Goal: Task Accomplishment & Management: Use online tool/utility

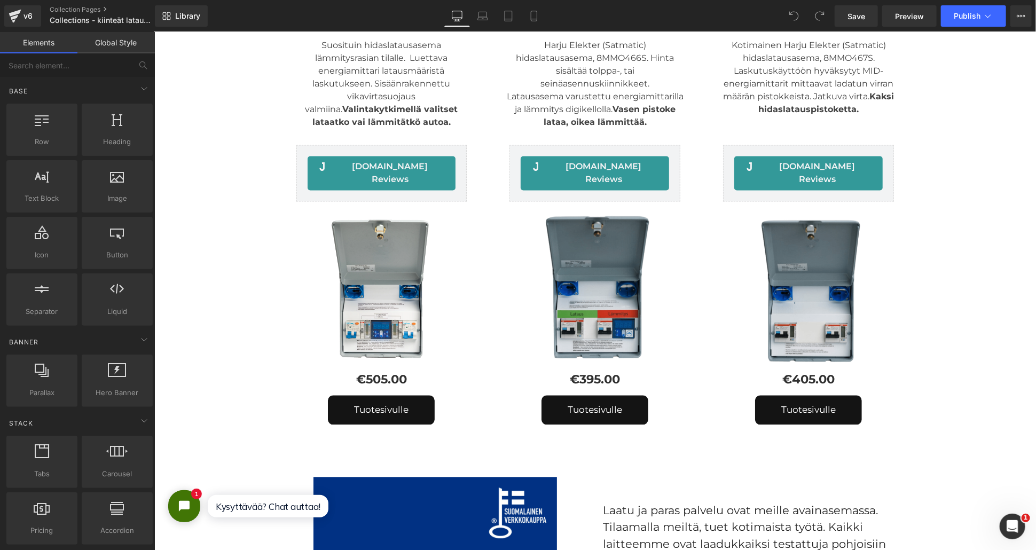
scroll to position [1246, 0]
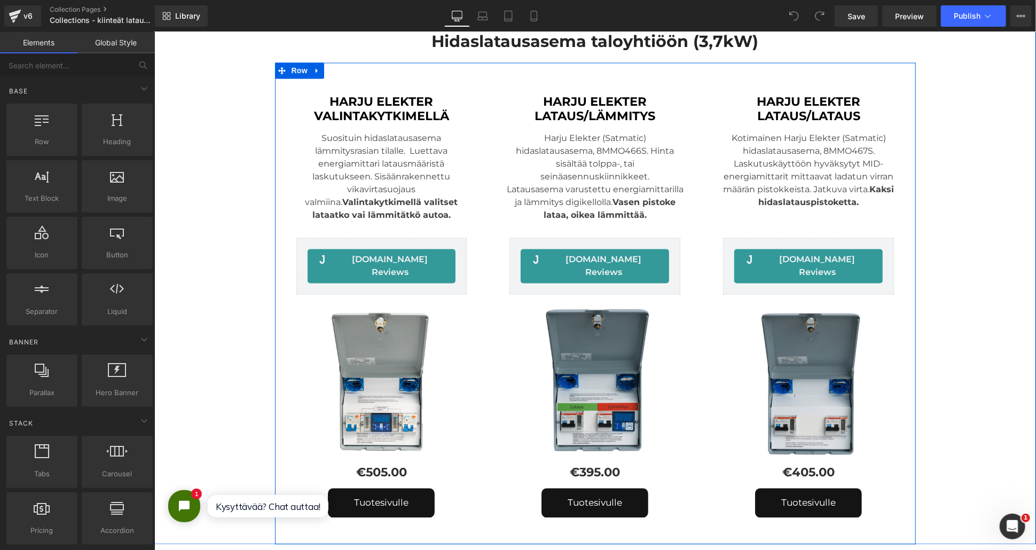
click at [487, 78] on div "HARJU ELEKTER LATAUS/LÄMMITYS Heading Harju Elekter (Satmatic) hidaslatausasema…" at bounding box center [594, 308] width 214 height 460
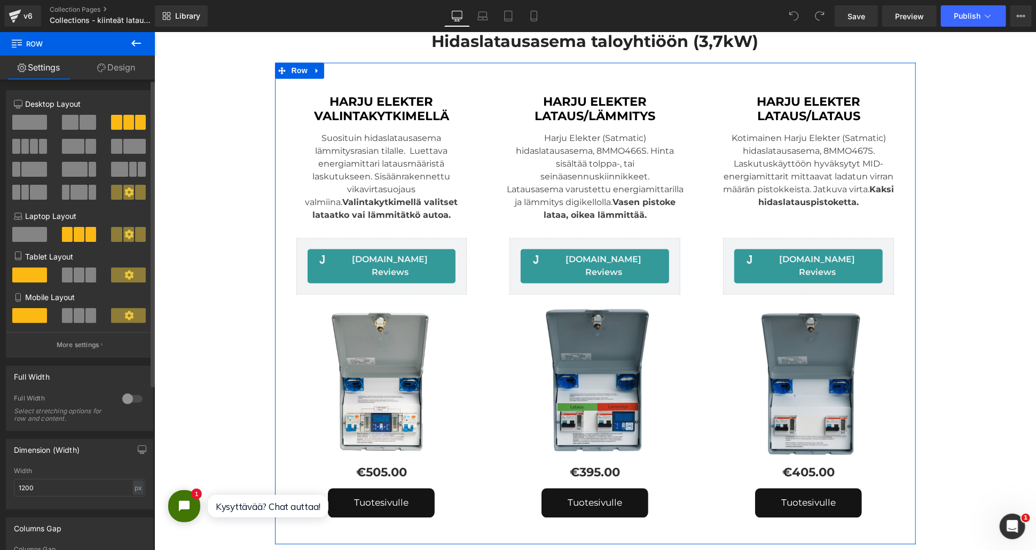
click at [21, 141] on span at bounding box center [25, 146] width 8 height 15
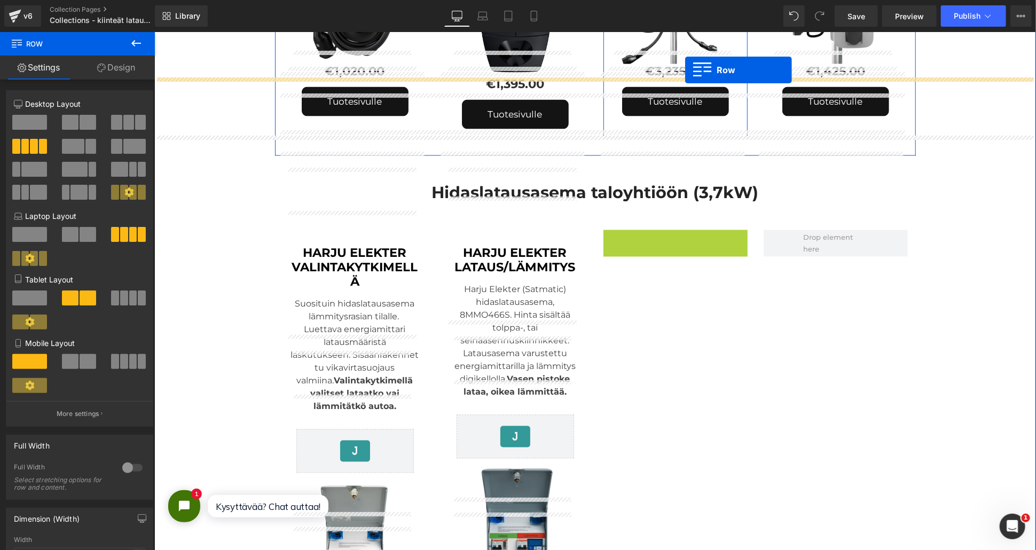
scroll to position [1041, 0]
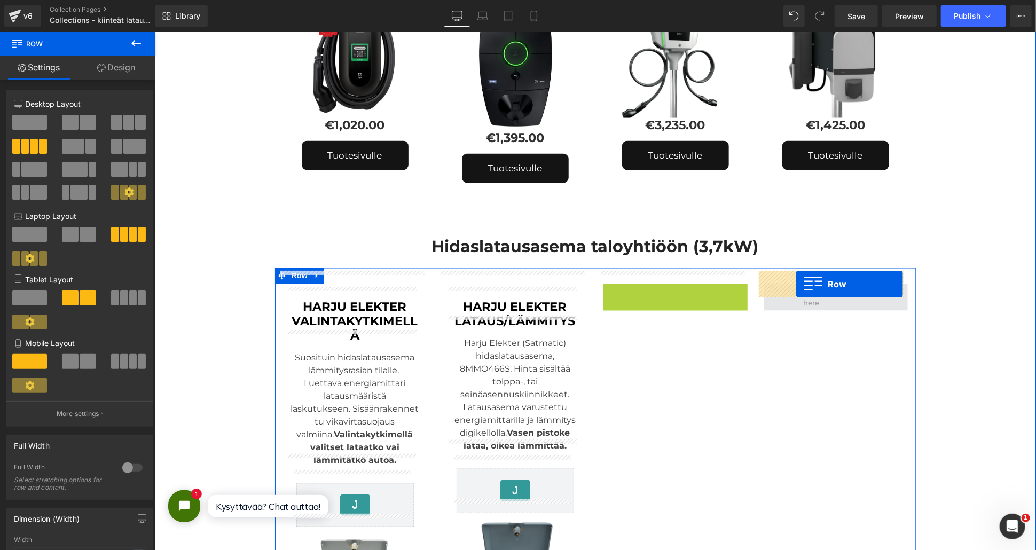
drag, startPoint x: 603, startPoint y: 72, endPoint x: 796, endPoint y: 284, distance: 286.1
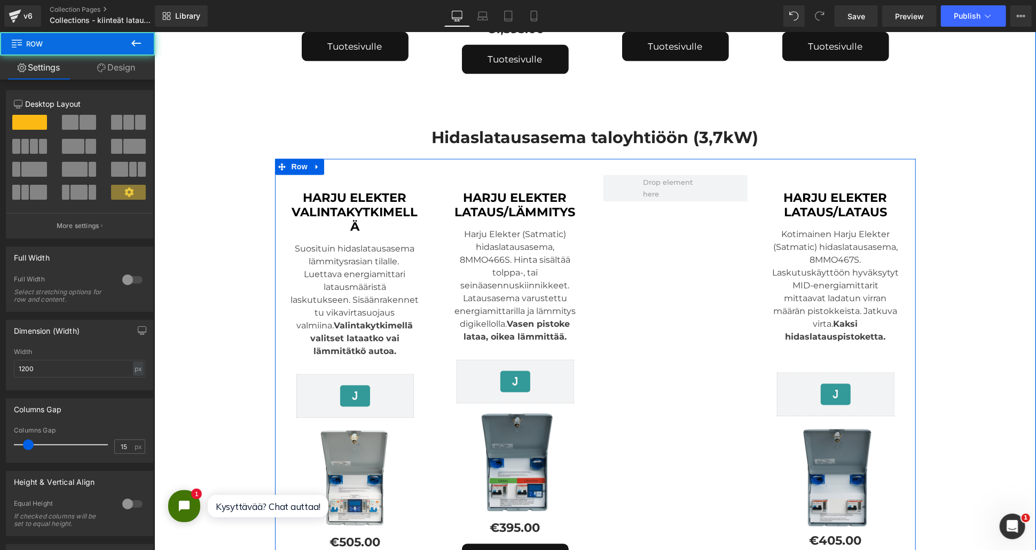
scroll to position [1159, 0]
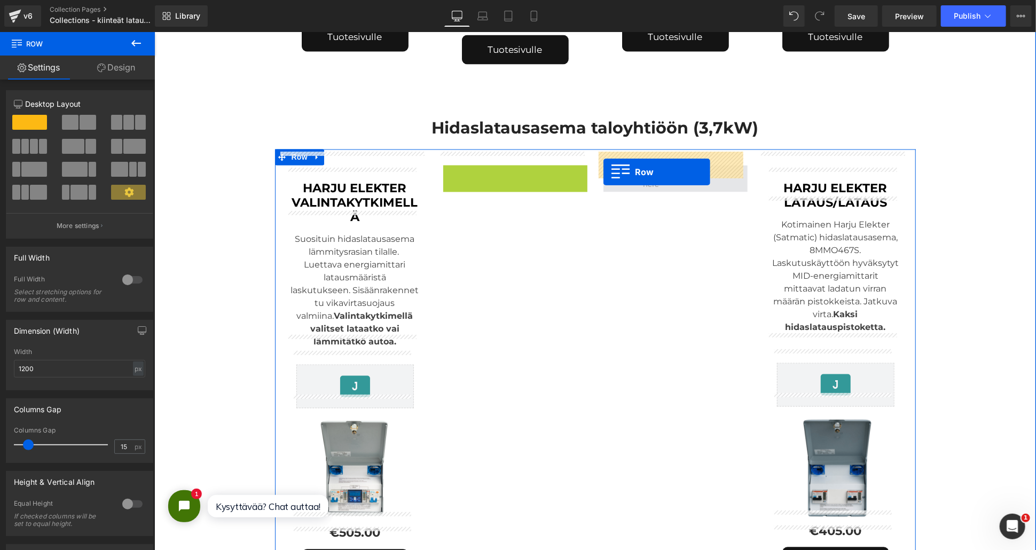
drag, startPoint x: 443, startPoint y: 160, endPoint x: 606, endPoint y: 170, distance: 163.2
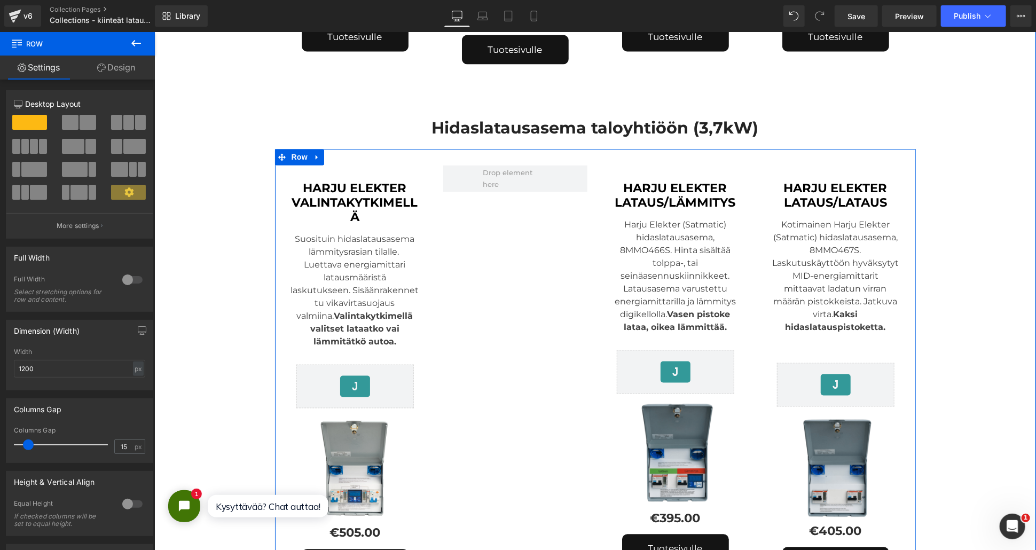
scroll to position [1218, 0]
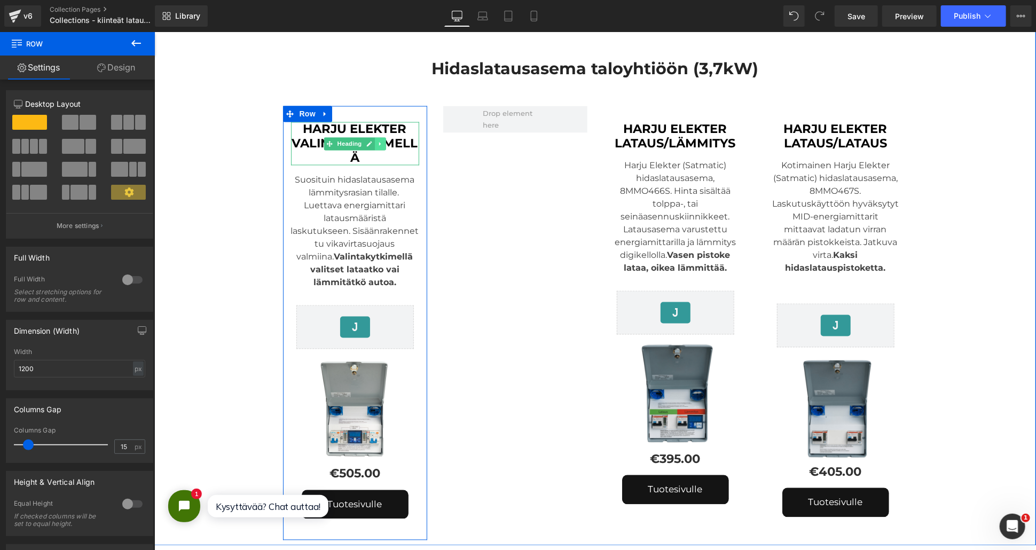
click at [377, 140] on icon at bounding box center [380, 143] width 6 height 6
click at [372, 140] on icon at bounding box center [374, 143] width 6 height 6
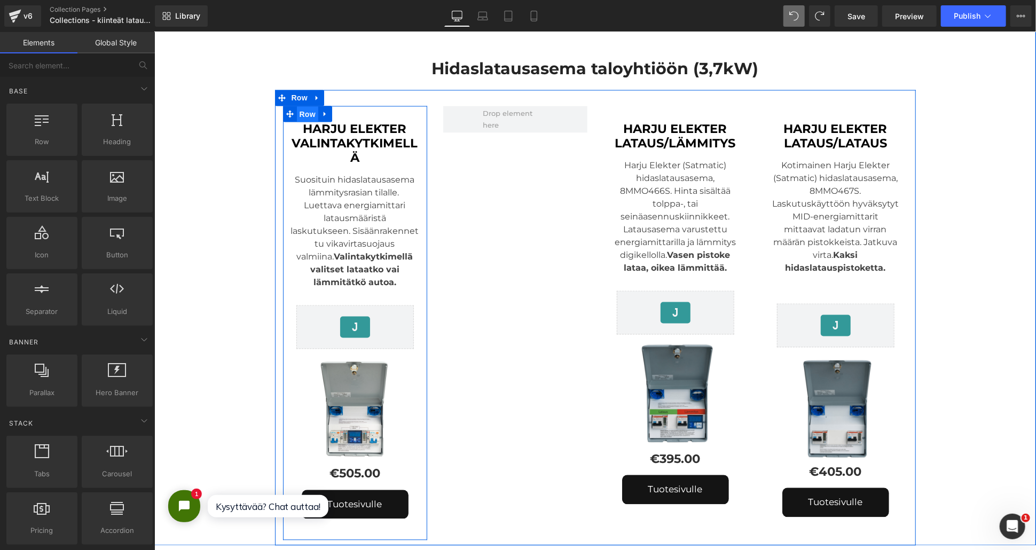
click at [300, 106] on span "Row" at bounding box center [306, 114] width 21 height 16
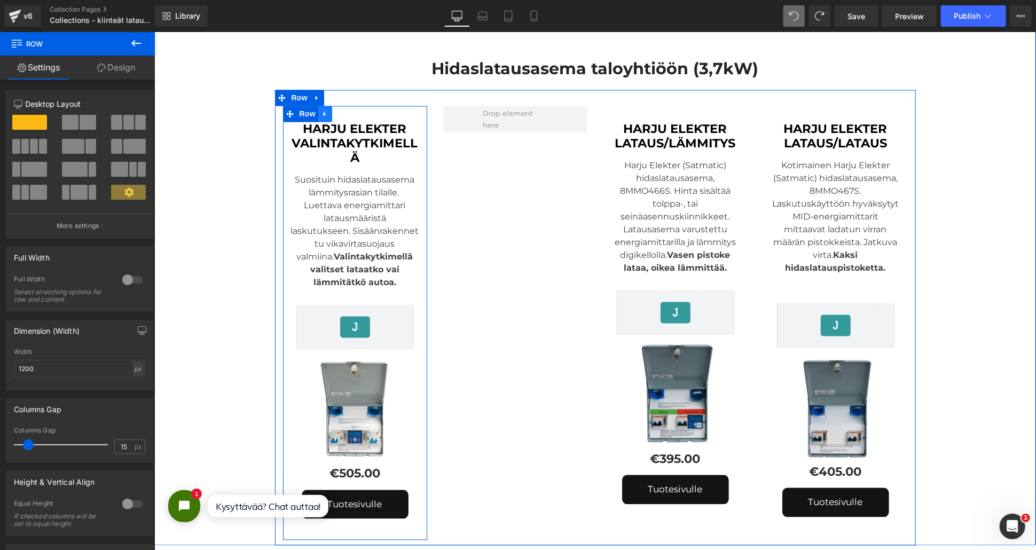
click at [321, 109] on icon at bounding box center [324, 113] width 7 height 8
click at [335, 110] on icon at bounding box center [338, 113] width 7 height 7
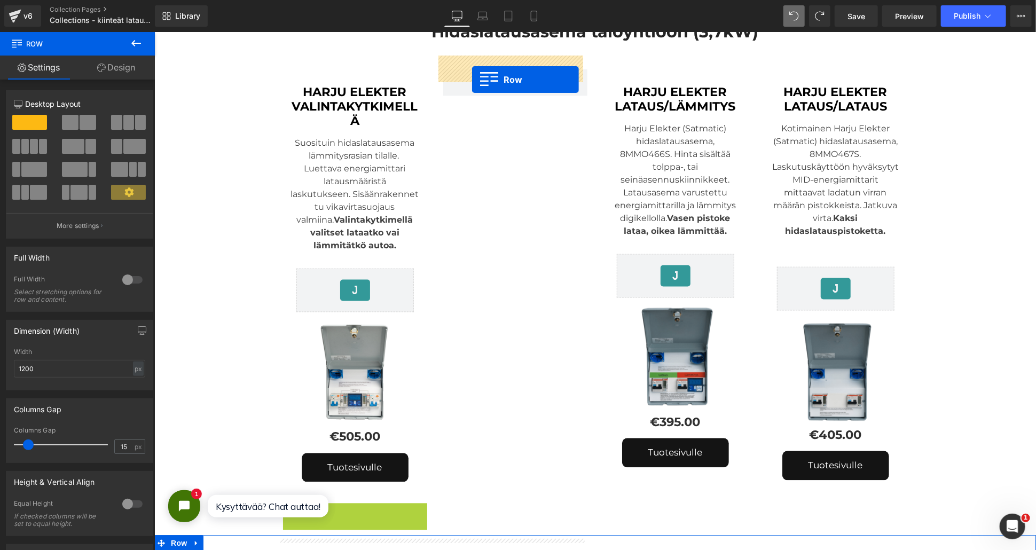
scroll to position [1201, 0]
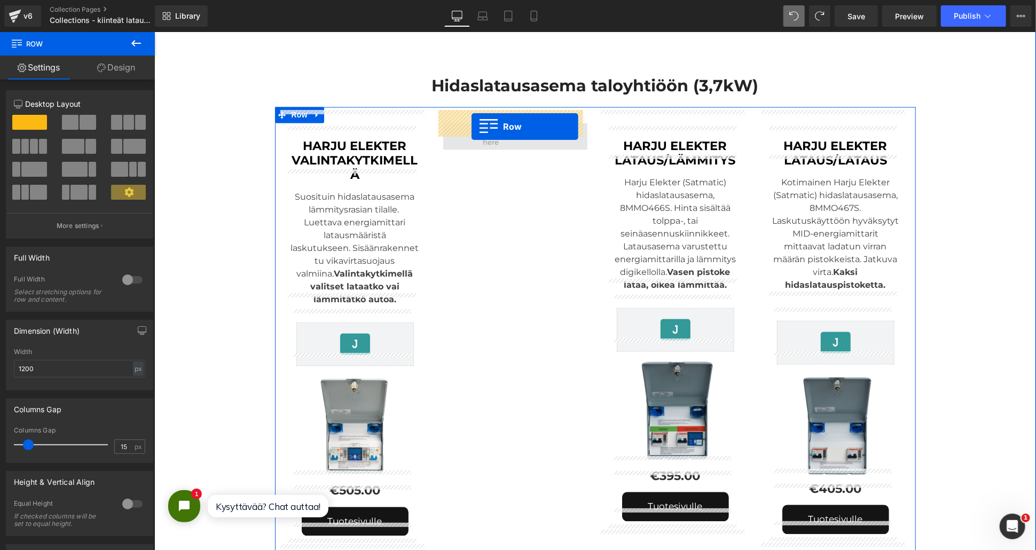
drag, startPoint x: 285, startPoint y: 86, endPoint x: 471, endPoint y: 127, distance: 190.7
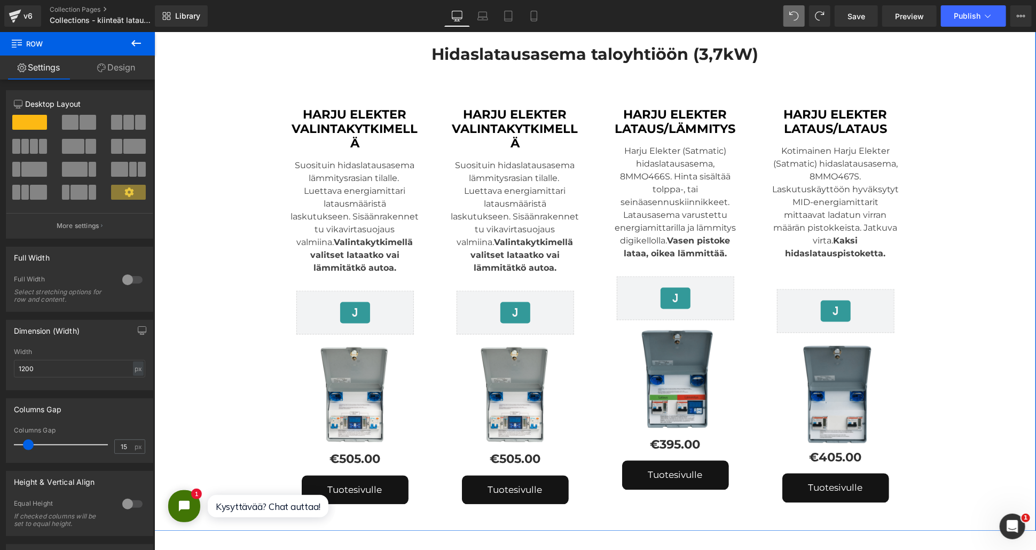
scroll to position [1261, 0]
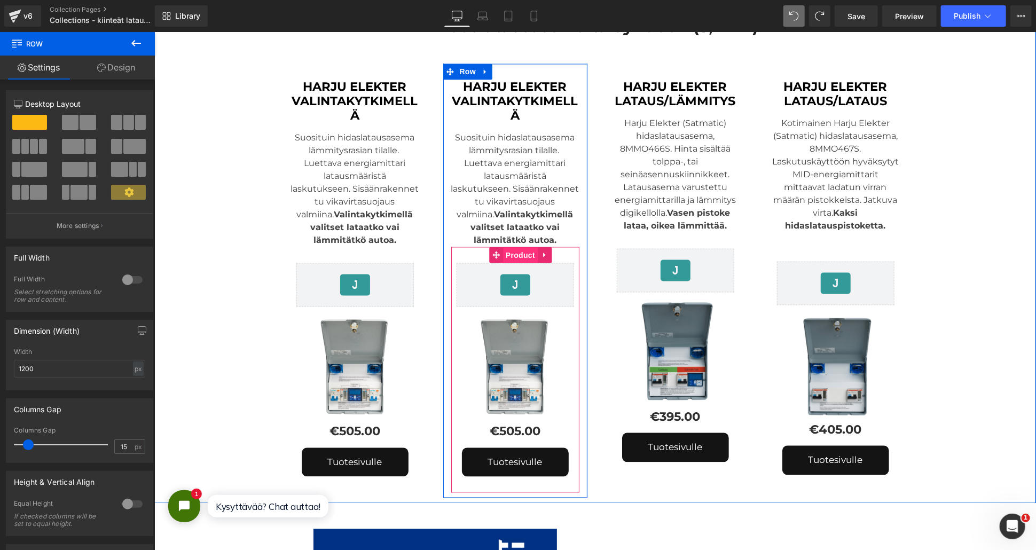
click at [514, 247] on span "Product" at bounding box center [519, 255] width 35 height 16
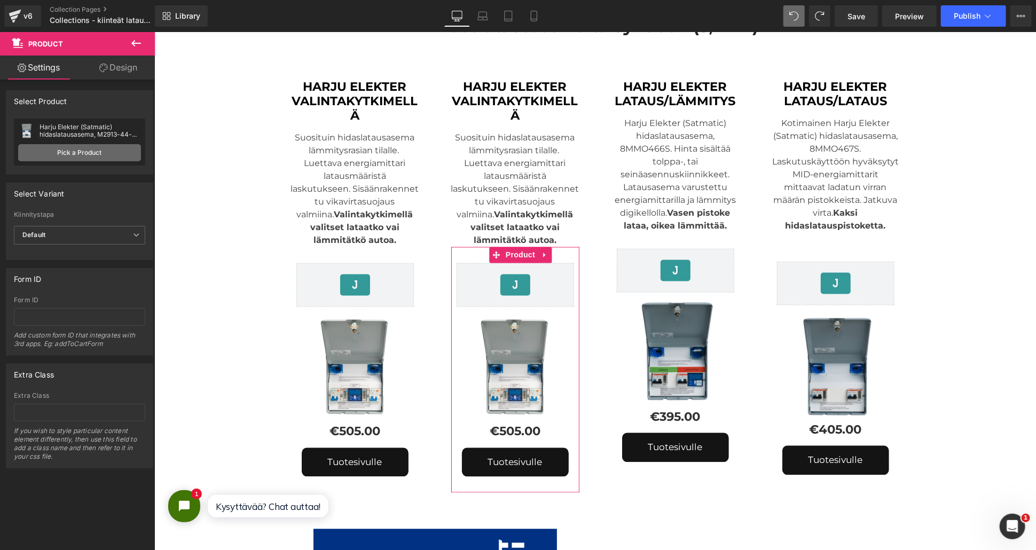
click at [45, 148] on link "Pick a Product" at bounding box center [79, 152] width 123 height 17
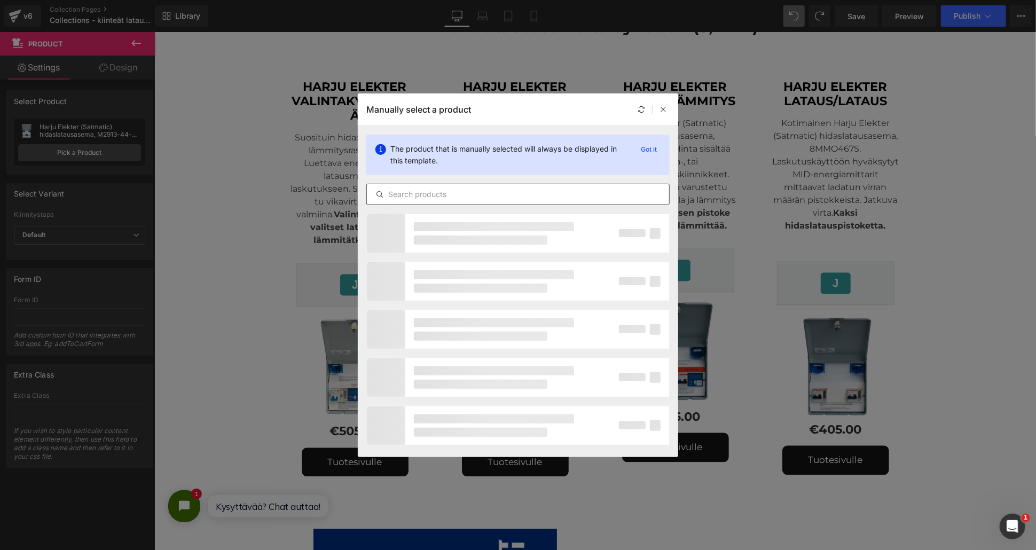
click at [432, 194] on input "text" at bounding box center [518, 194] width 302 height 13
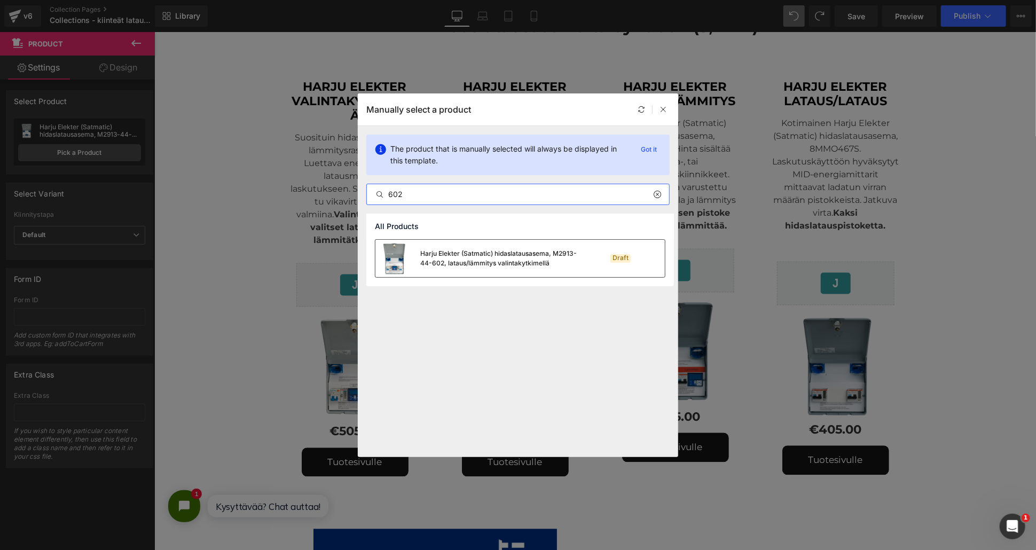
type input "602"
click at [467, 256] on div "Harju Elekter (Satmatic) hidaslatausasema, M2913-44-602, lataus/lämmitys valint…" at bounding box center [500, 258] width 160 height 19
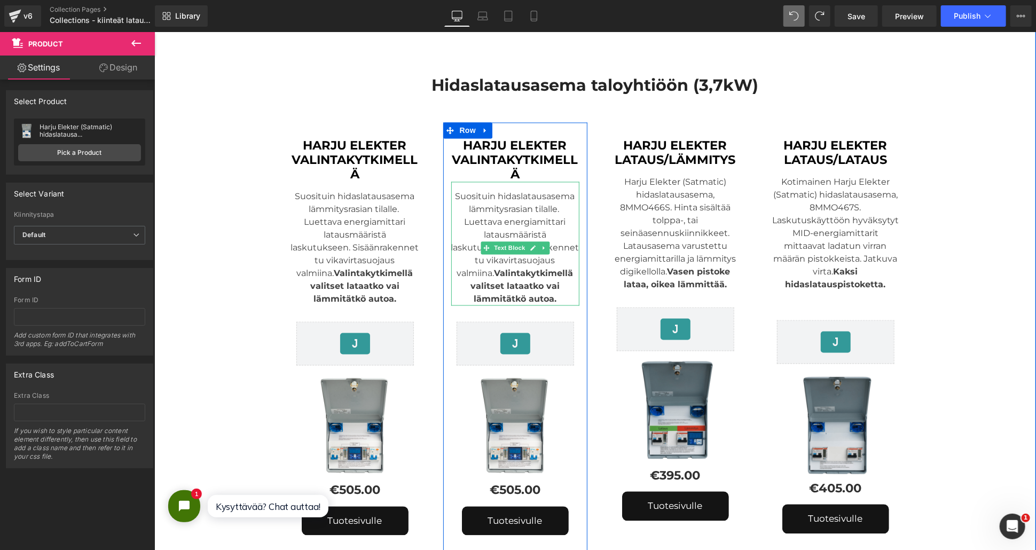
scroll to position [1201, 0]
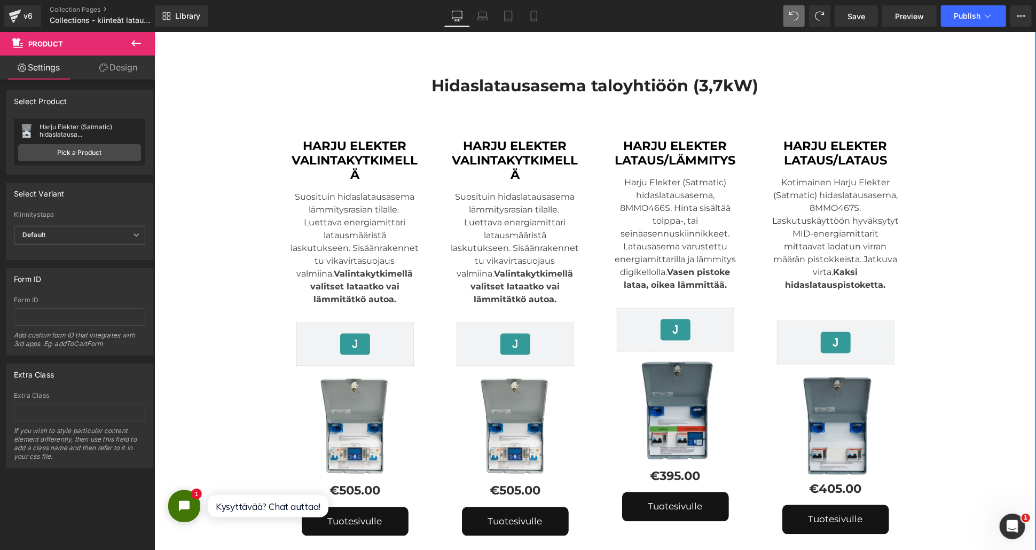
click at [373, 144] on div "Harju Elekter VALINTAKYTKIMELLÄ Heading" at bounding box center [354, 160] width 128 height 43
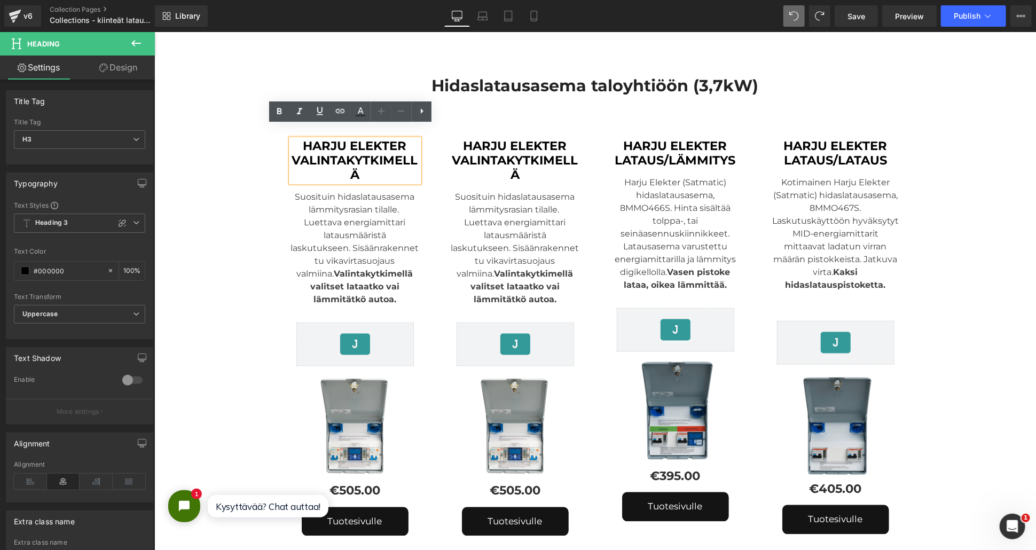
click at [357, 149] on h3 "Harju Elekter VALINTAKYTKIMELLÄ" at bounding box center [354, 160] width 128 height 43
click at [89, 222] on span "Heading 3" at bounding box center [79, 223] width 131 height 19
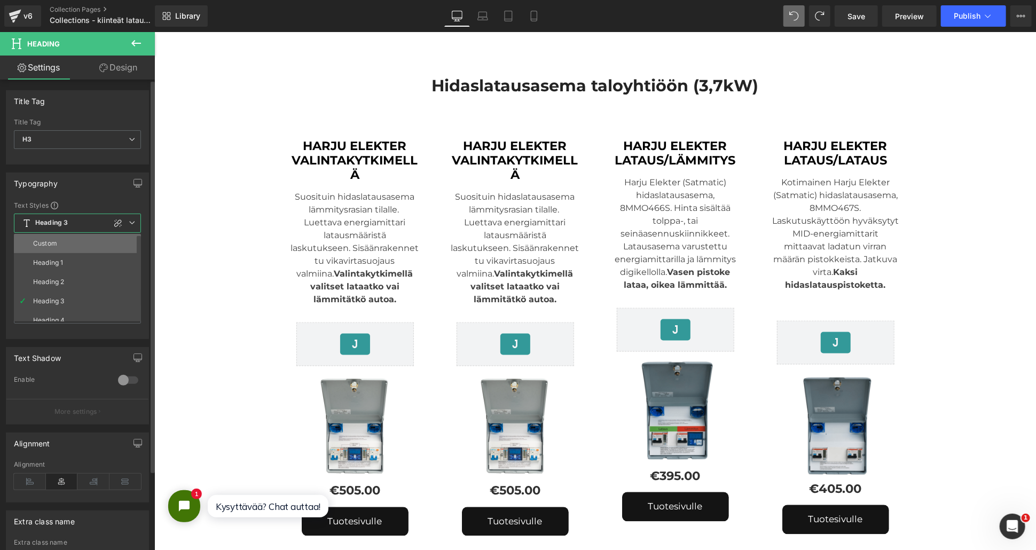
click at [83, 234] on li "Custom" at bounding box center [80, 243] width 132 height 19
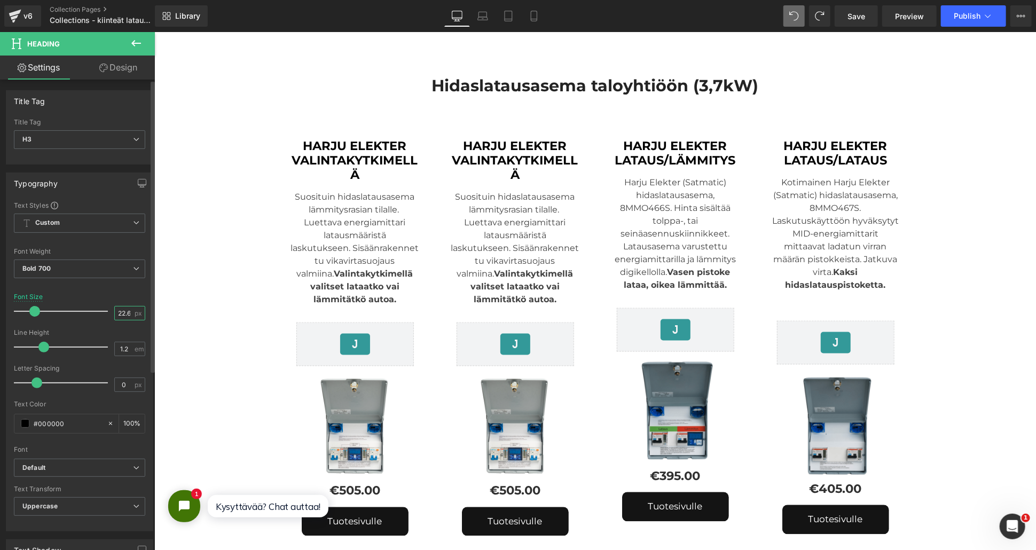
click at [119, 310] on input "22.61" at bounding box center [124, 312] width 19 height 13
type input "20"
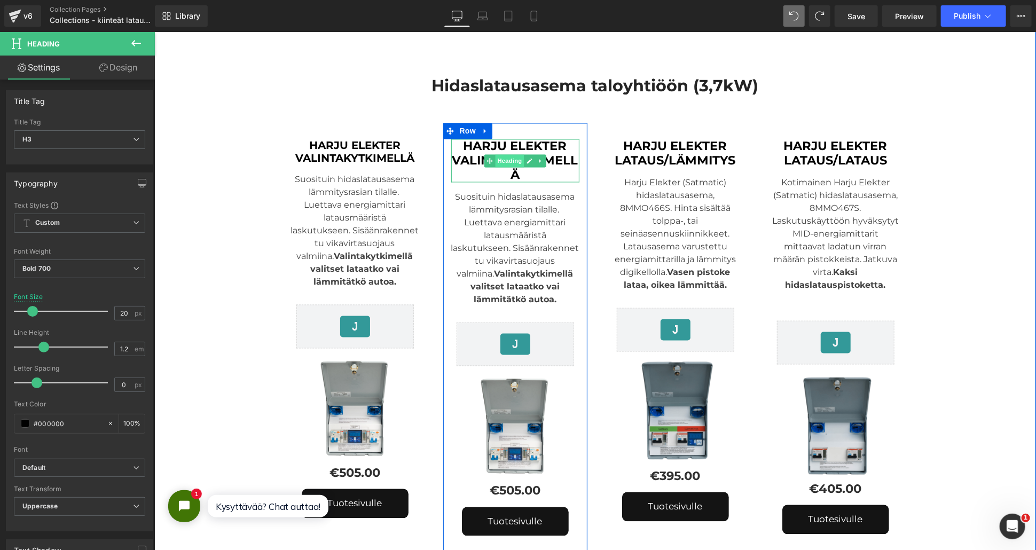
click at [511, 154] on span "Heading" at bounding box center [508, 160] width 29 height 13
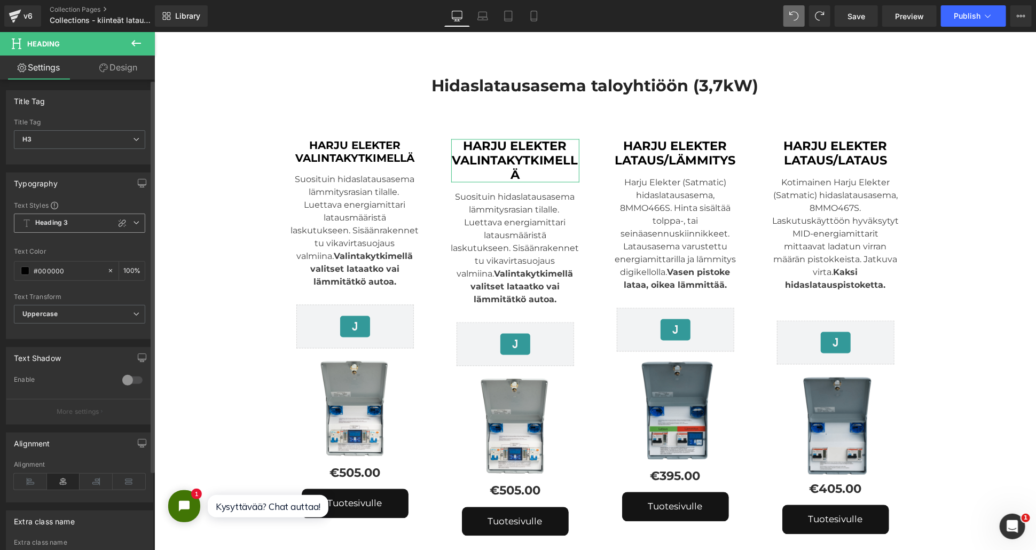
click at [86, 225] on span "Heading 3" at bounding box center [79, 223] width 131 height 19
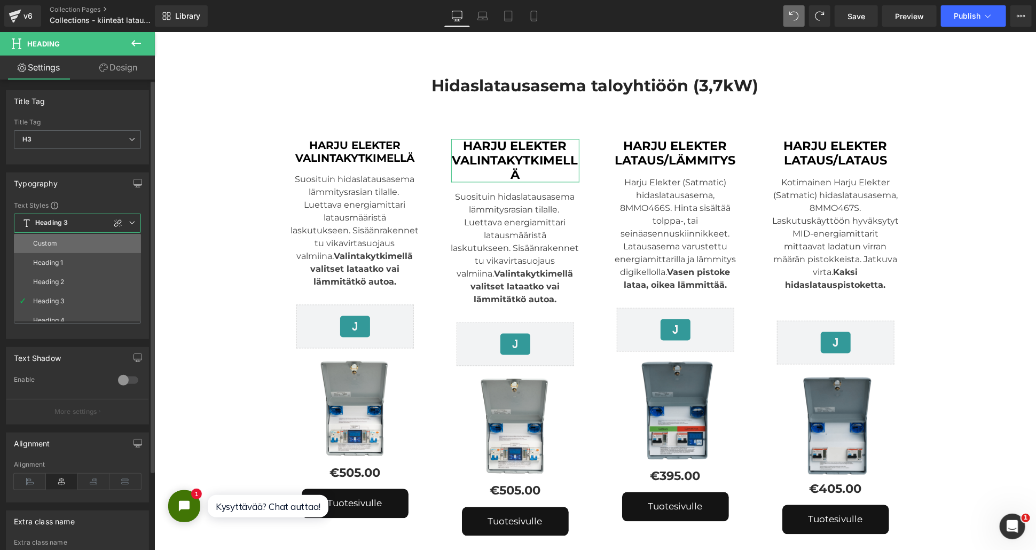
click at [81, 242] on li "Custom" at bounding box center [80, 243] width 132 height 19
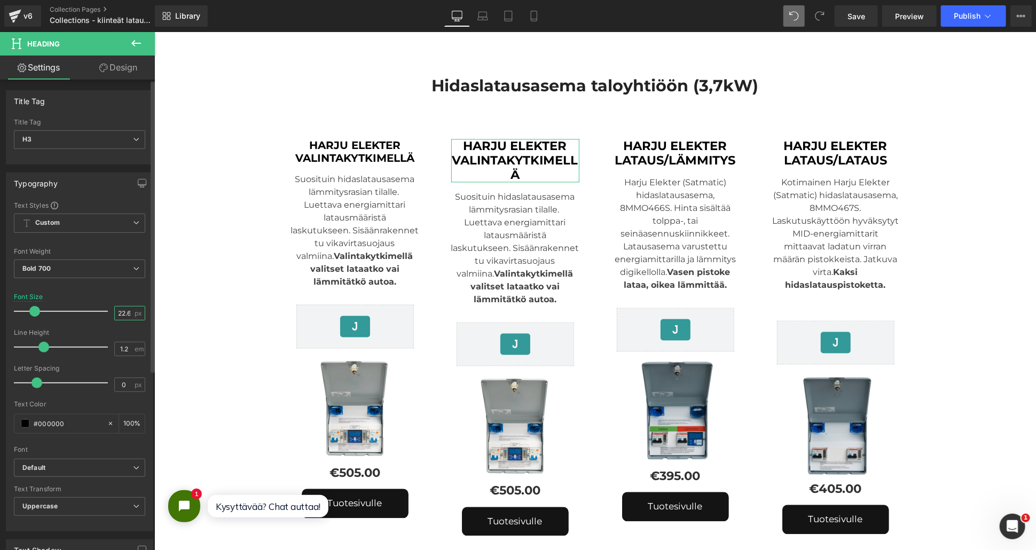
click at [120, 311] on input "22.61" at bounding box center [124, 312] width 19 height 13
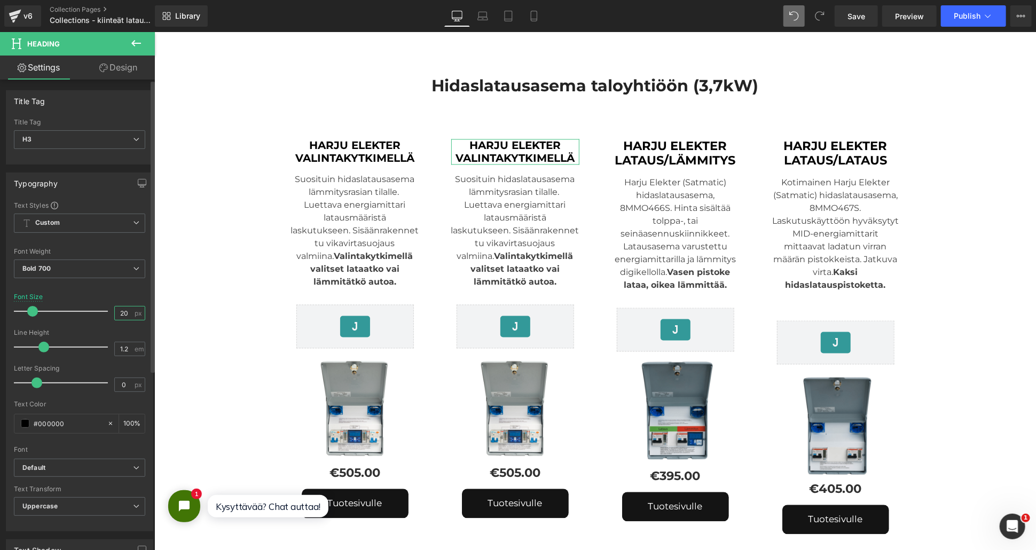
type input "20"
click at [114, 298] on div "Font Size 20 px" at bounding box center [79, 311] width 131 height 36
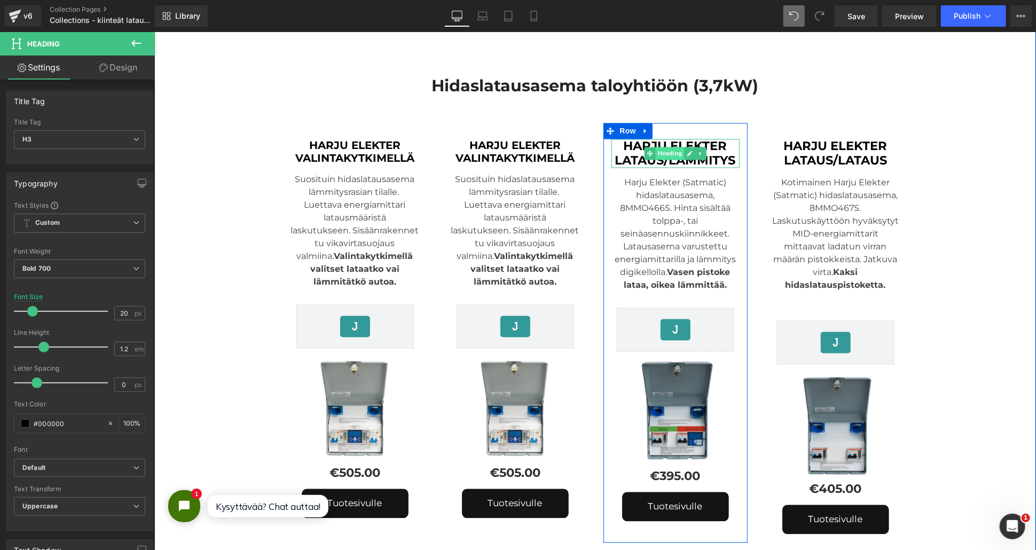
click at [667, 147] on span "Heading" at bounding box center [669, 153] width 29 height 13
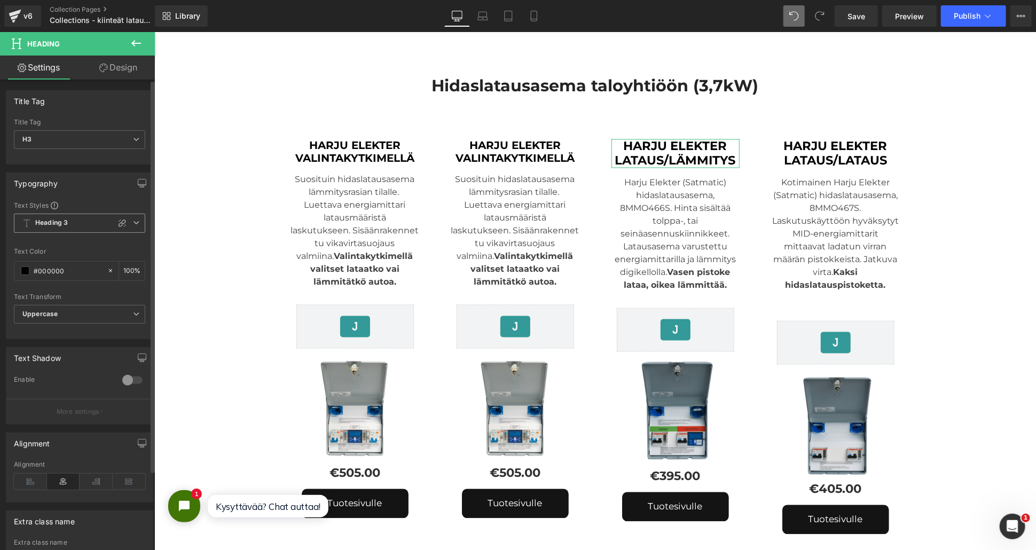
click at [73, 225] on span "Heading 3" at bounding box center [79, 223] width 131 height 19
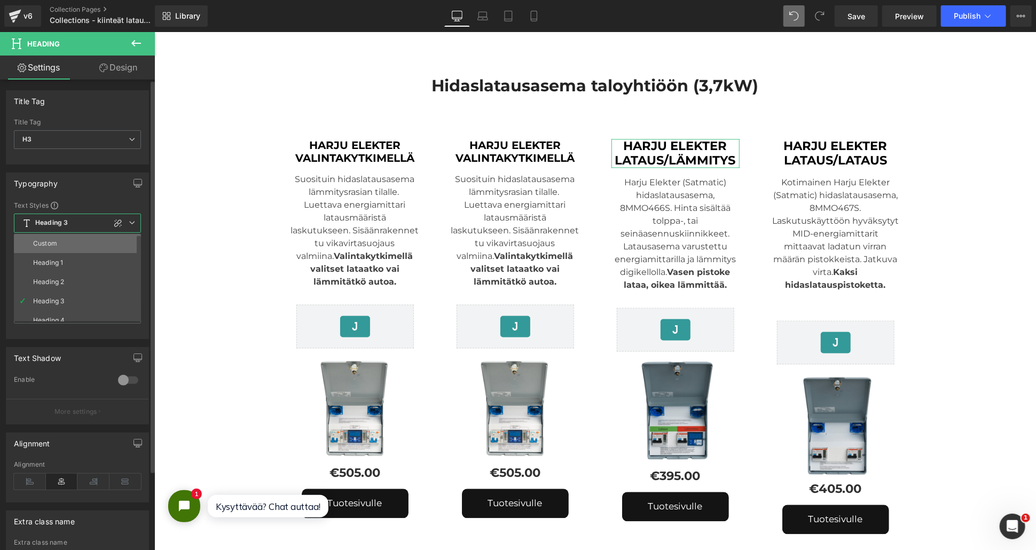
click at [70, 245] on li "Custom" at bounding box center [80, 243] width 132 height 19
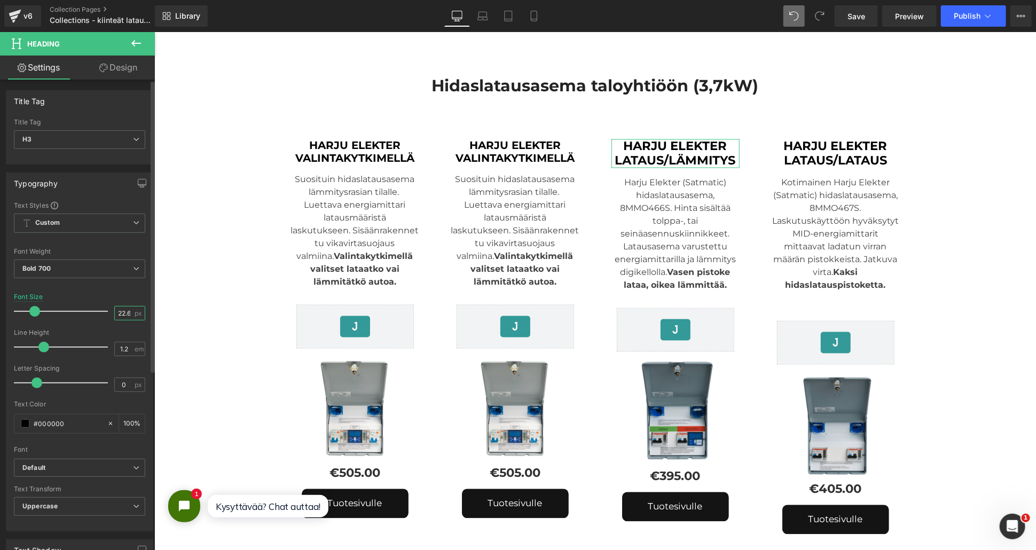
click at [119, 310] on input "22.61" at bounding box center [124, 312] width 19 height 13
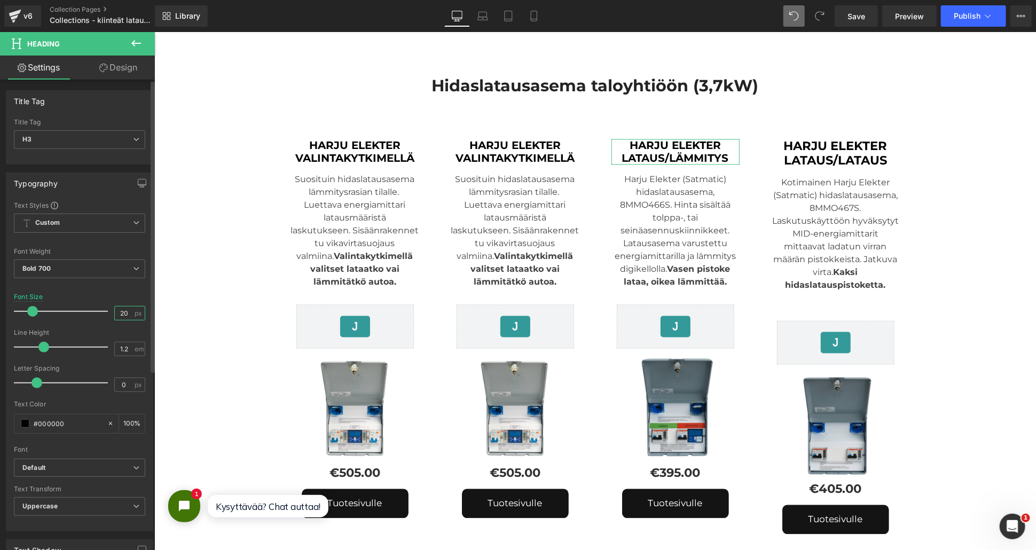
type input "20"
click at [118, 294] on div "Font Size 20 px" at bounding box center [79, 311] width 131 height 36
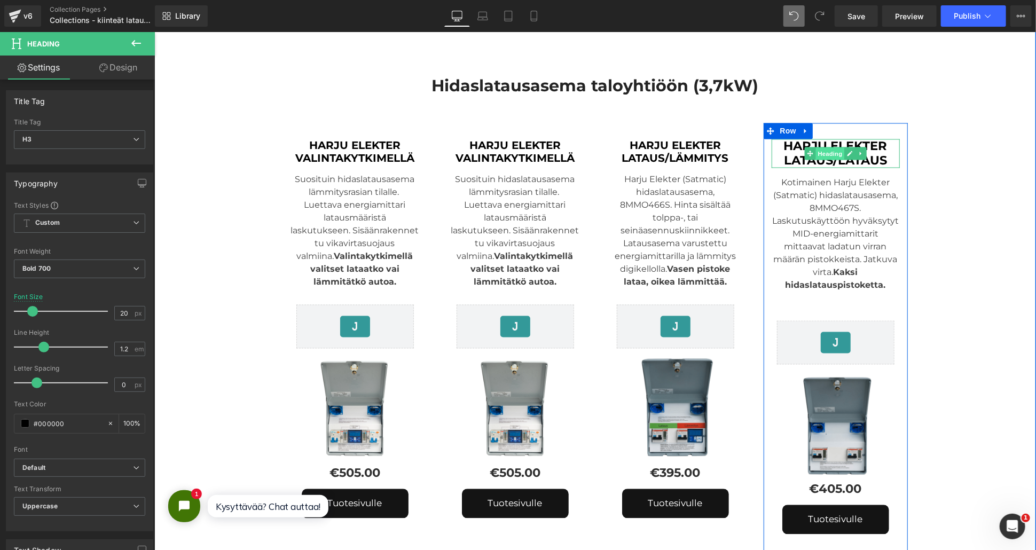
click at [830, 147] on span "Heading" at bounding box center [829, 153] width 29 height 13
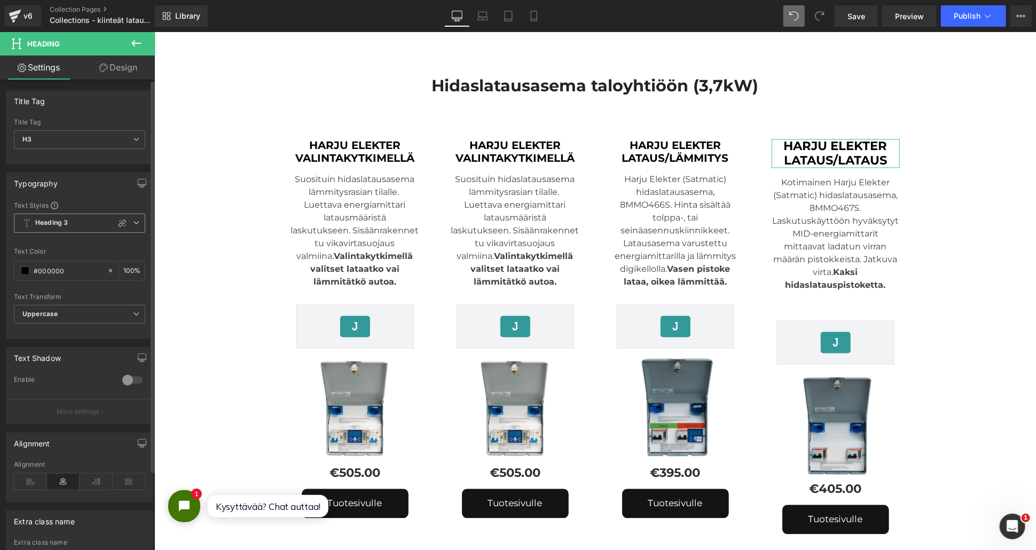
click at [78, 224] on span "Heading 3" at bounding box center [79, 223] width 131 height 19
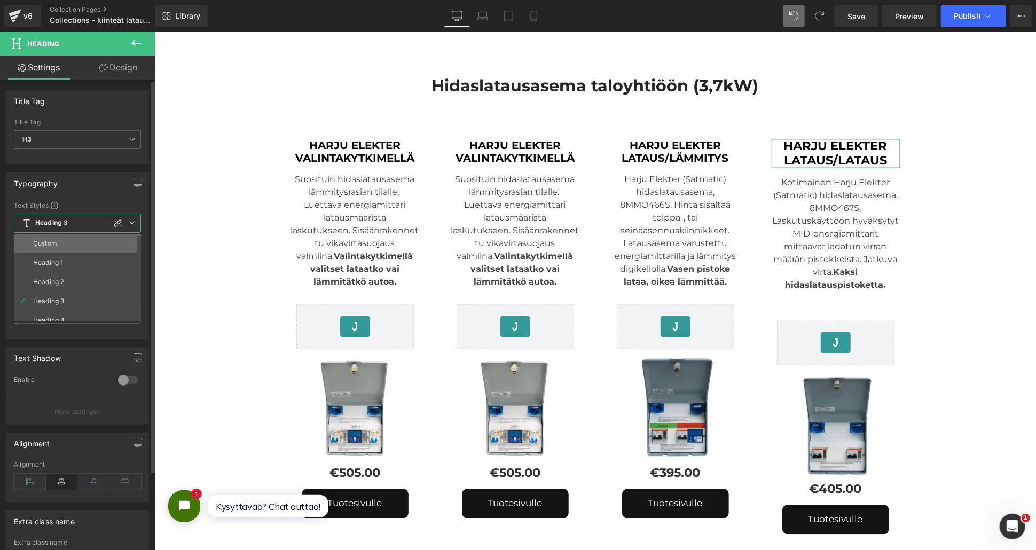
click at [69, 243] on li "Custom" at bounding box center [80, 243] width 132 height 19
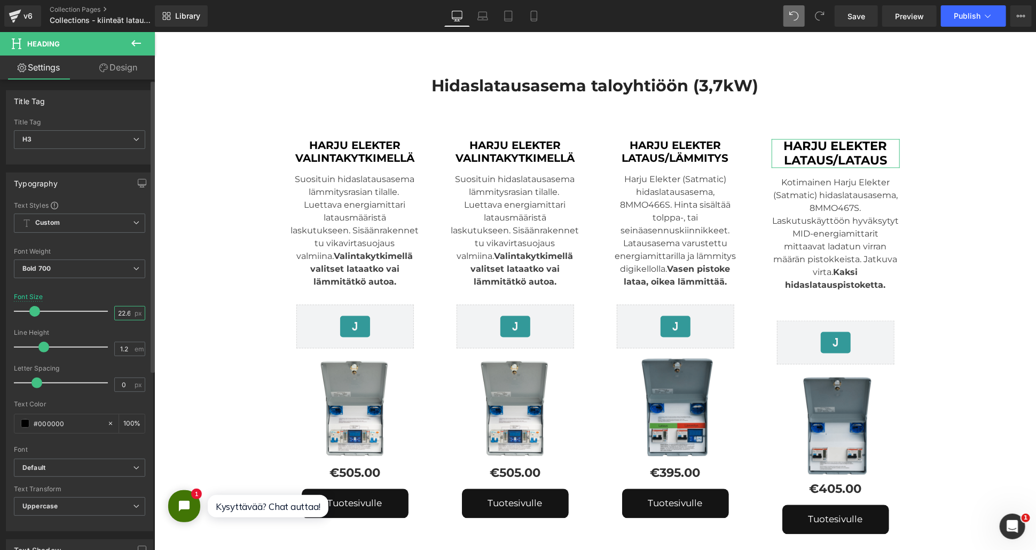
click at [115, 311] on input "22.61" at bounding box center [124, 312] width 19 height 13
type input "20"
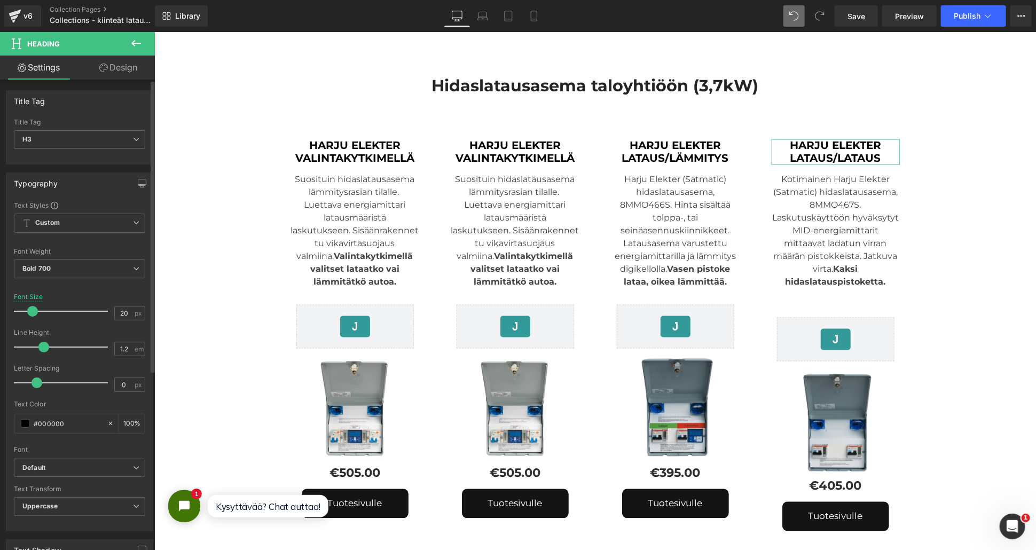
click at [117, 293] on div "Font Size 20 px" at bounding box center [79, 311] width 131 height 36
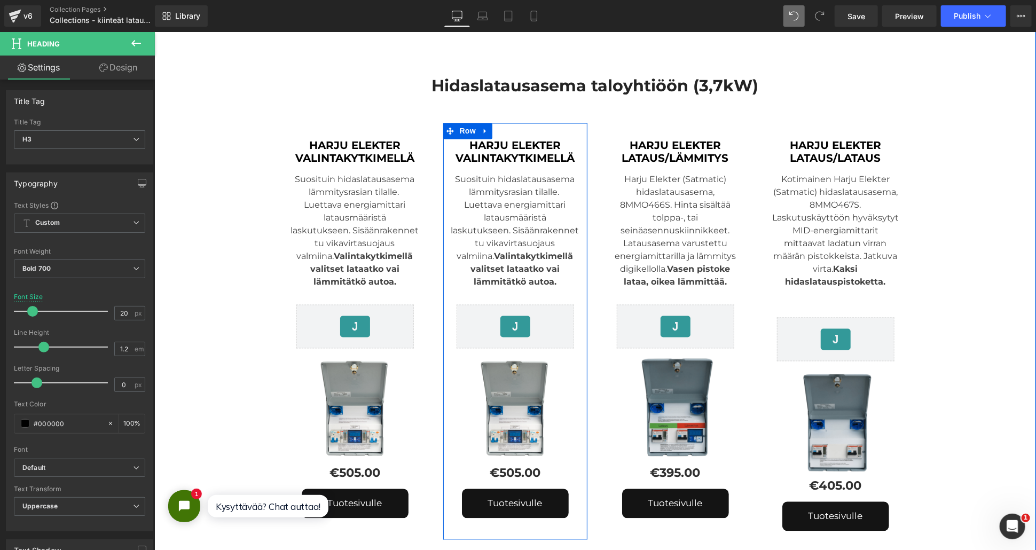
click at [512, 207] on div "Suosituin hidaslatausasema lämmitysrasian tilalle. Luettava energiamittari lata…" at bounding box center [515, 226] width 128 height 124
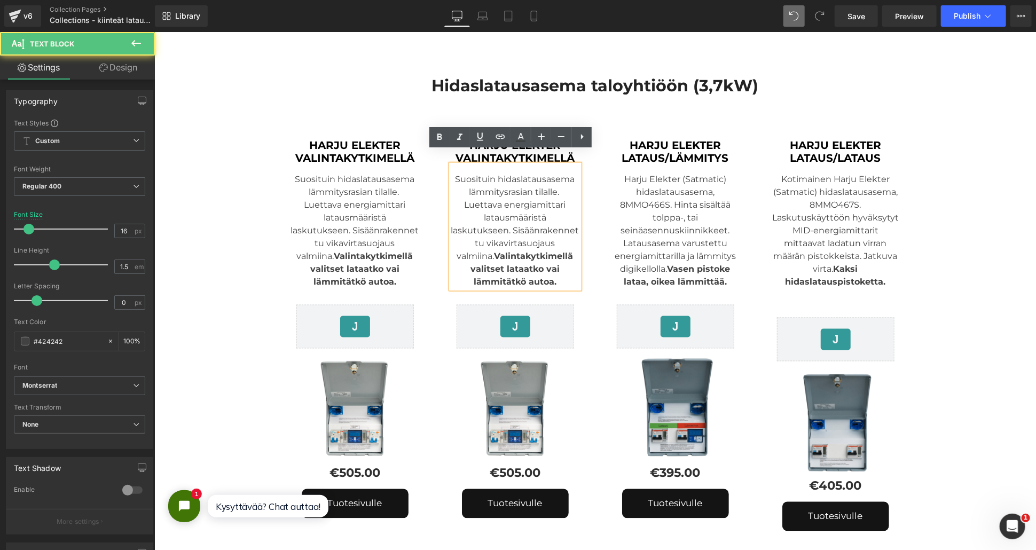
click at [506, 219] on div "Suosituin hidaslatausasema lämmitysrasian tilalle. Luettava energiamittari lata…" at bounding box center [515, 226] width 128 height 124
drag, startPoint x: 502, startPoint y: 216, endPoint x: 478, endPoint y: 205, distance: 27.0
click at [478, 205] on div "Suosituin hidaslatausasema lämmitysrasian tilalle. Luettava energiamittari lata…" at bounding box center [515, 226] width 128 height 124
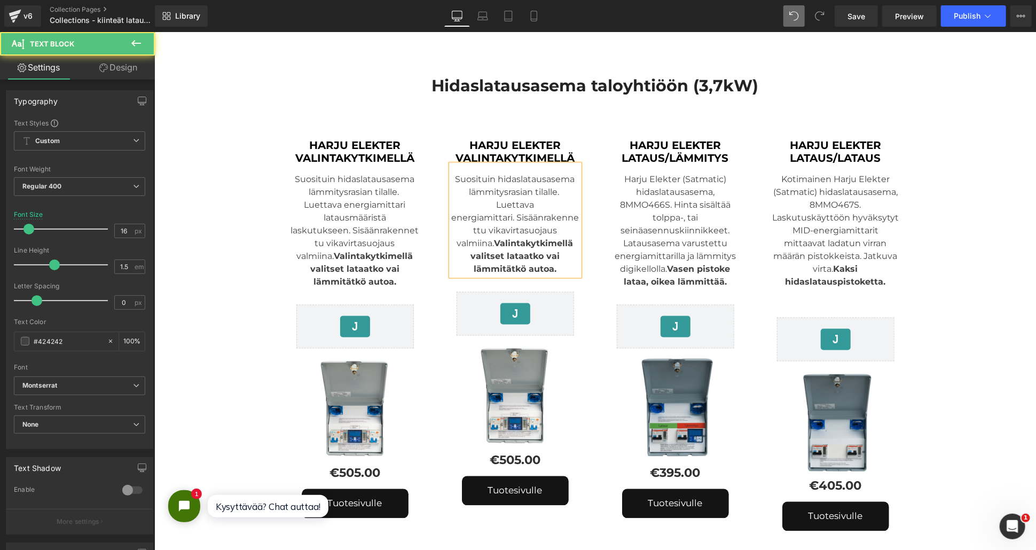
click at [526, 245] on strong "Valintakytkimellä valitset lataatko vai lämmitätkö autoa." at bounding box center [521, 256] width 103 height 36
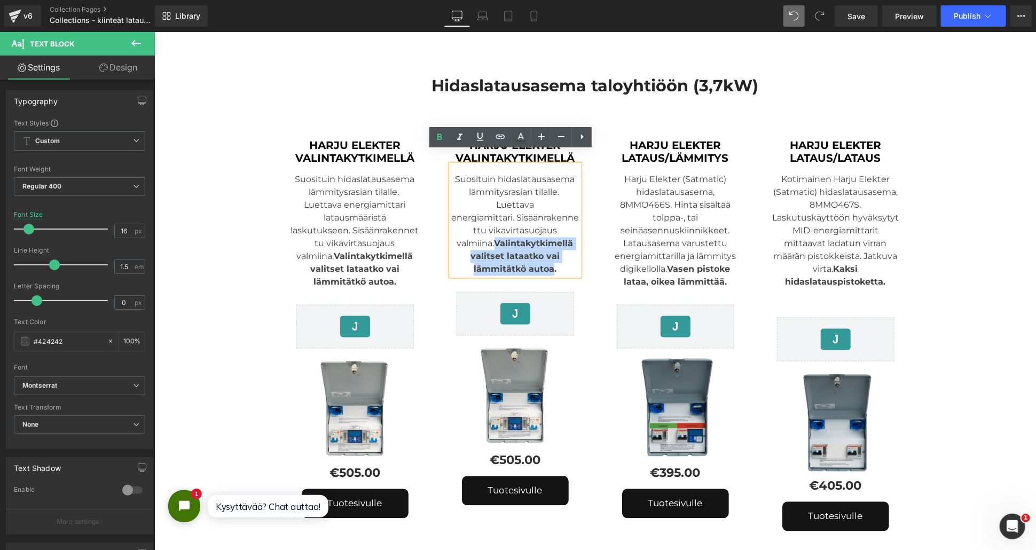
drag, startPoint x: 547, startPoint y: 257, endPoint x: 490, endPoint y: 230, distance: 63.5
click at [490, 238] on strong "Valintakytkimellä valitset lataatko vai lämmitätkö autoa." at bounding box center [521, 256] width 103 height 36
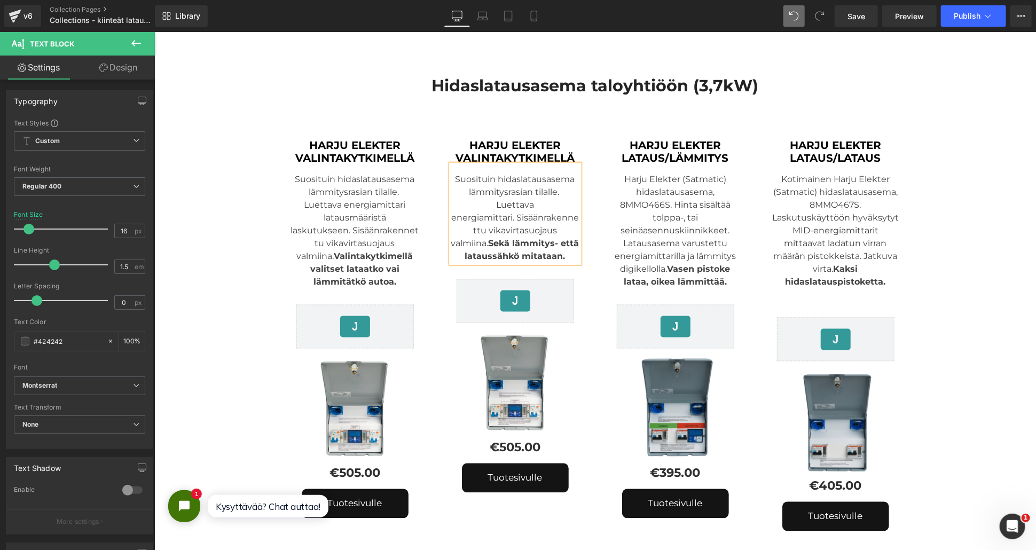
click at [492, 189] on div "Suosituin hidaslatausasema lämmitysrasian tilalle. Luettava energiamittari. Sis…" at bounding box center [515, 213] width 128 height 98
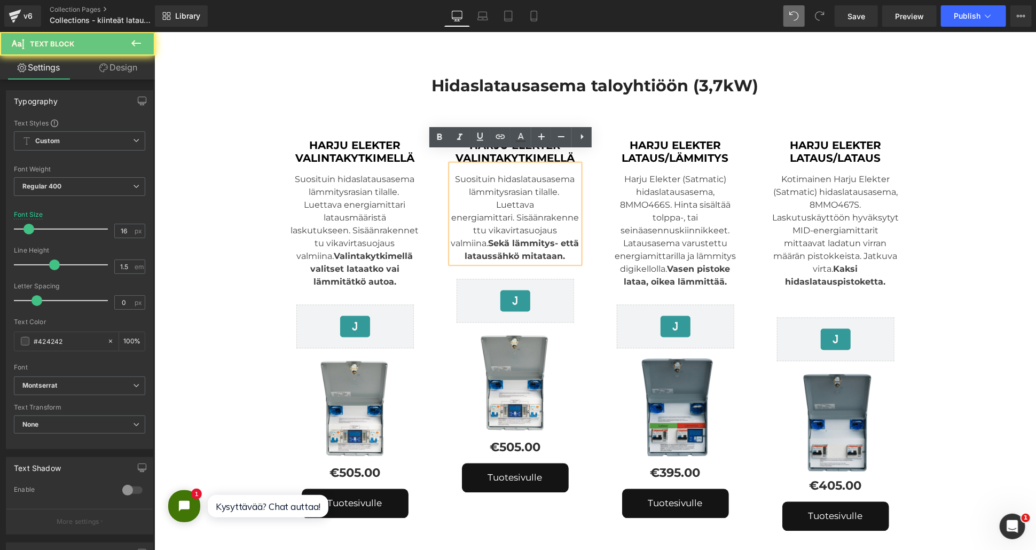
click at [544, 178] on div "Suosituin hidaslatausasema lämmitysrasian tilalle. Luettava energiamittari. Sis…" at bounding box center [515, 213] width 128 height 98
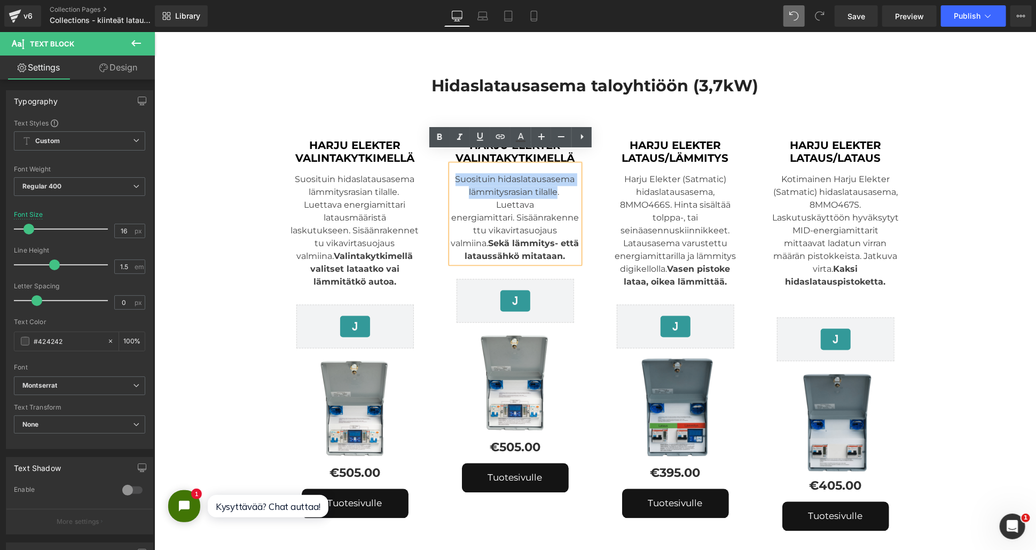
drag, startPoint x: 552, startPoint y: 178, endPoint x: 445, endPoint y: 170, distance: 106.6
click at [451, 170] on div "Suosituin hidaslatausasema lämmitysrasian tilalle. Luettava energiamittari. Sis…" at bounding box center [515, 213] width 128 height 98
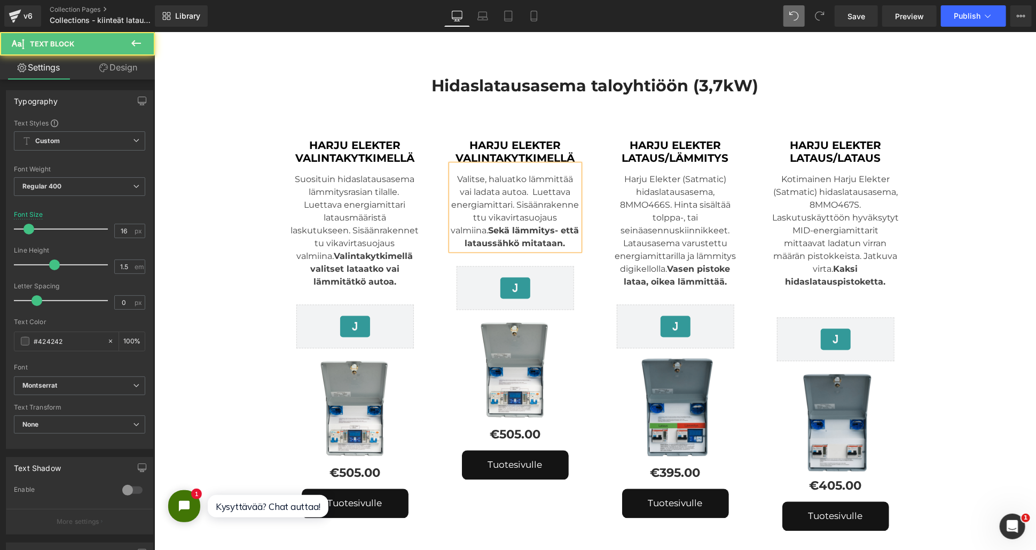
click at [492, 216] on div "Valitse, haluatko lämmittää vai ladata autoa. Luettava energiamittari. Sisäänra…" at bounding box center [515, 206] width 128 height 85
click at [506, 187] on div "Valitse, haluatko lämmittää vai ladata autoa. Luettava energiamittari. Sisäänra…" at bounding box center [515, 206] width 128 height 85
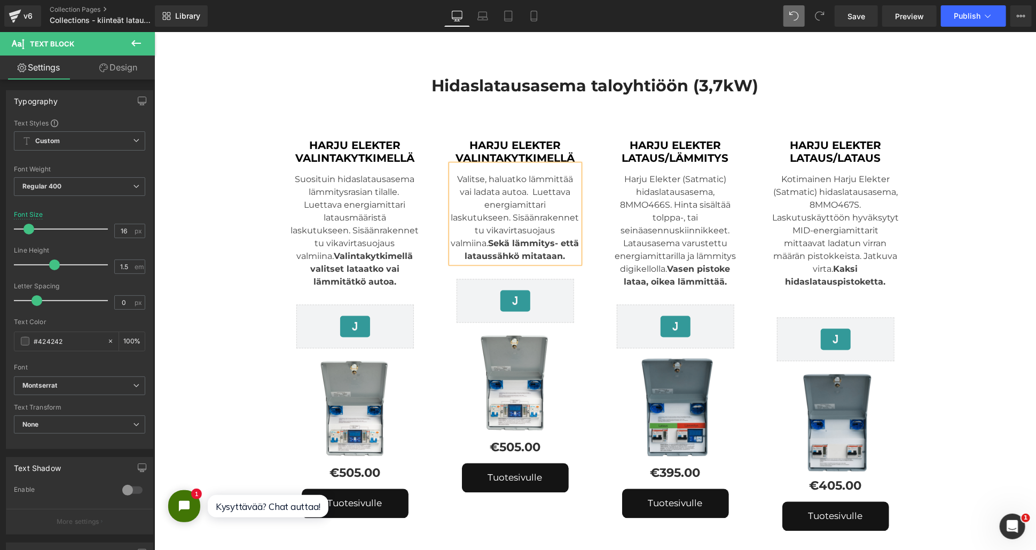
click at [490, 229] on div "Valitse, haluatko lämmittää vai ladata autoa. Luettava energiamittari laskutuks…" at bounding box center [515, 213] width 128 height 98
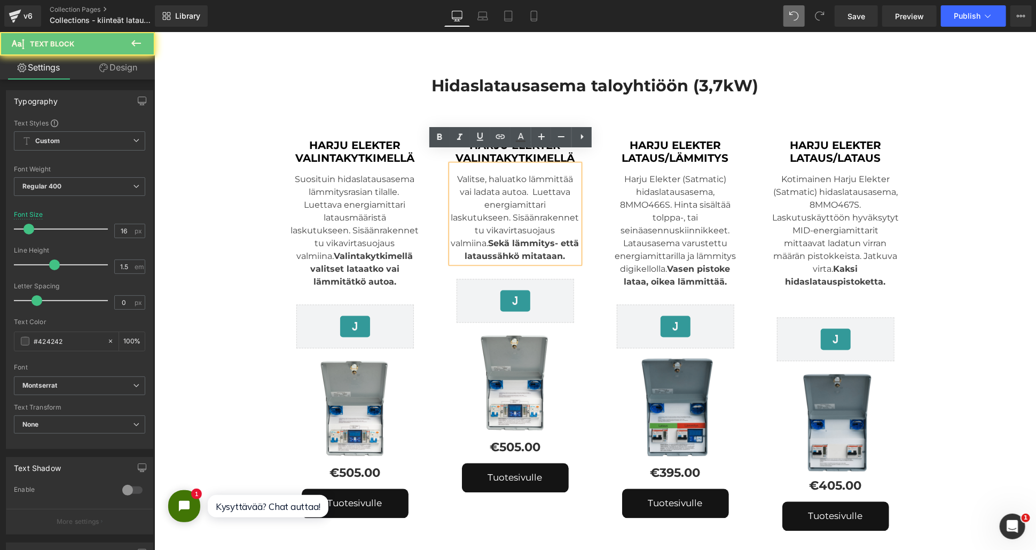
click at [492, 226] on div "Valitse, haluatko lämmittää vai ladata autoa. Luettava energiamittari laskutuks…" at bounding box center [515, 213] width 128 height 98
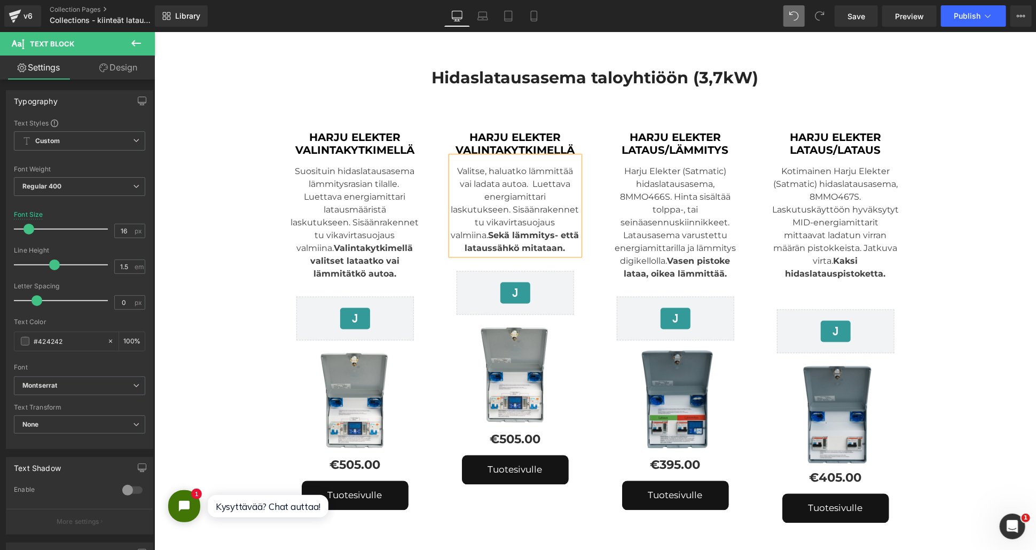
scroll to position [1261, 0]
